Goal: Obtain resource: Download file/media

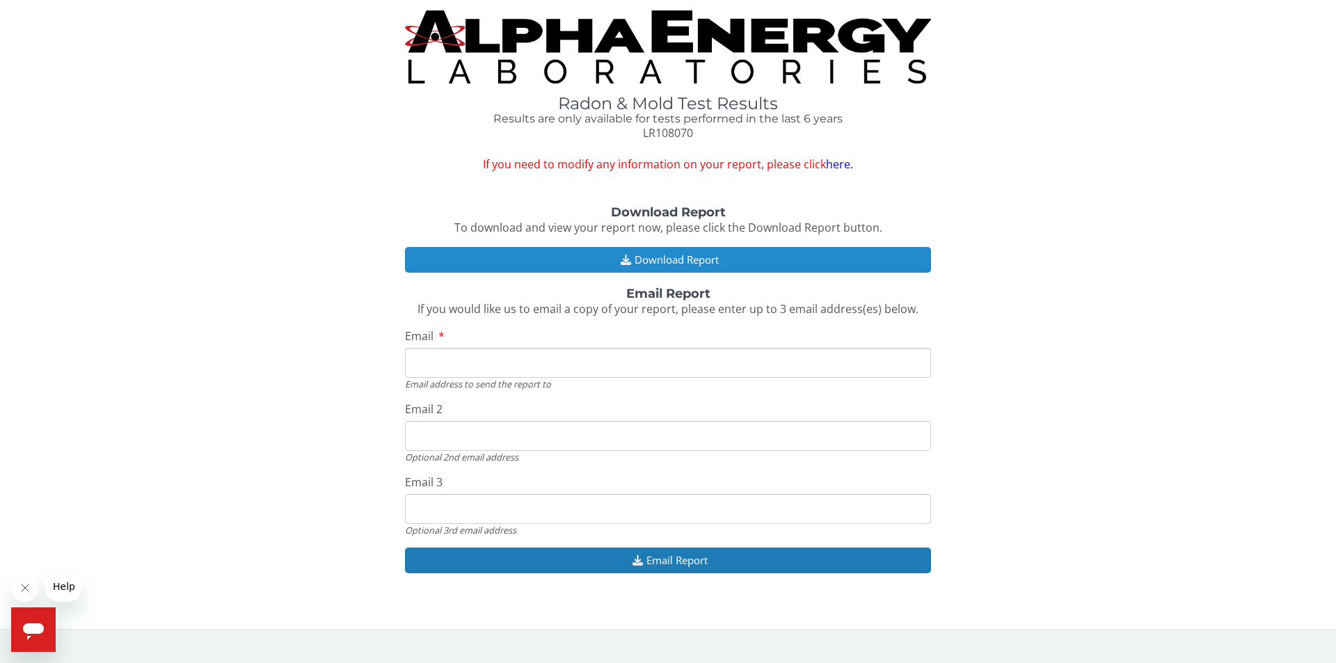
click at [603, 256] on button "Download Report" at bounding box center [668, 260] width 526 height 26
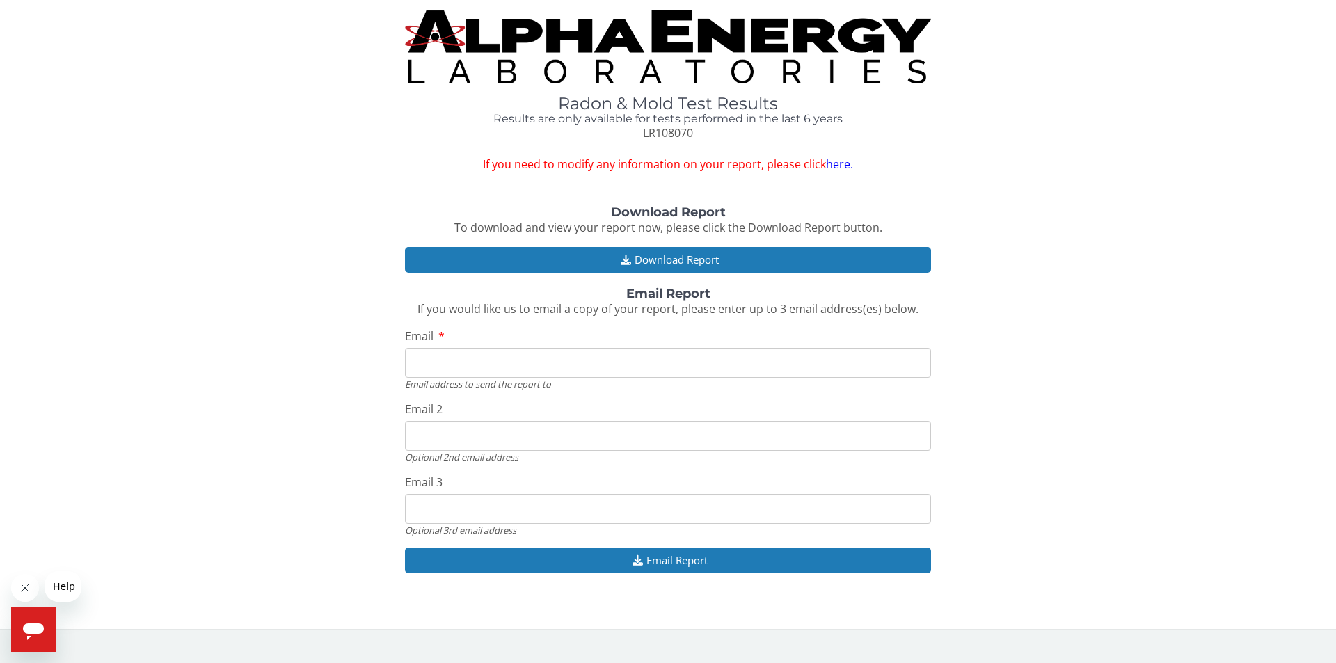
click at [508, 372] on input "Email" at bounding box center [668, 363] width 526 height 30
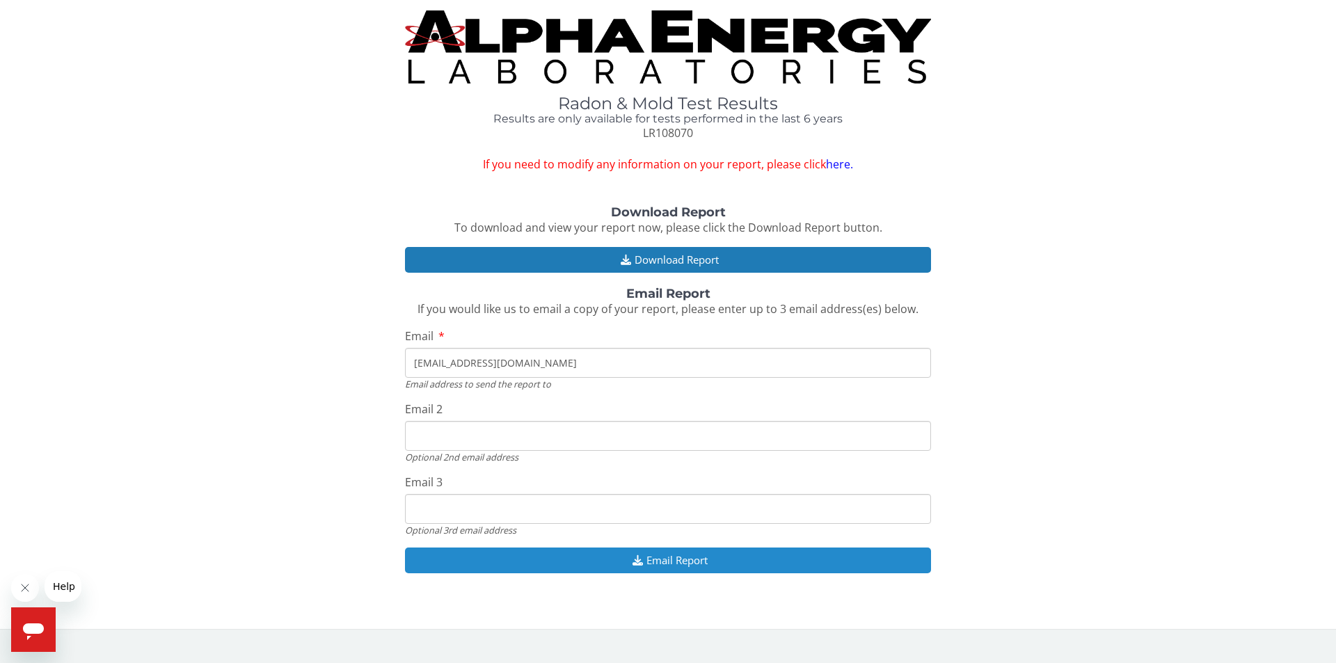
type input "[EMAIL_ADDRESS][DOMAIN_NAME]"
click at [618, 564] on button "Email Report" at bounding box center [668, 561] width 526 height 26
